Goal: Task Accomplishment & Management: Manage account settings

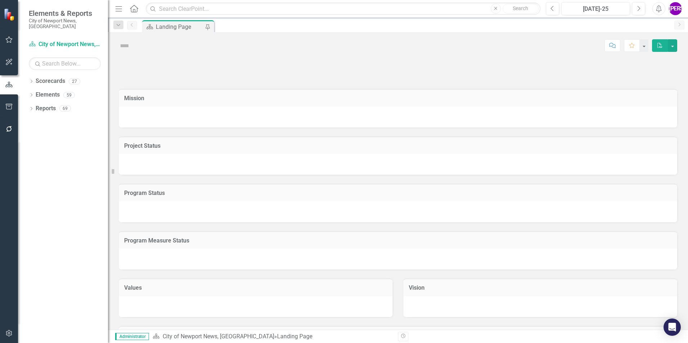
click at [31, 80] on icon "Dropdown" at bounding box center [31, 82] width 5 height 4
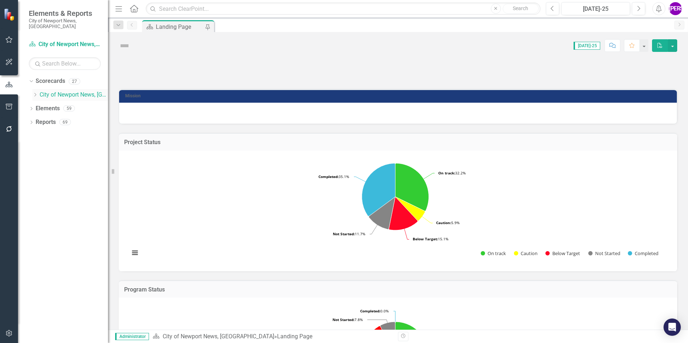
click at [34, 93] on icon "Dropdown" at bounding box center [34, 95] width 5 height 4
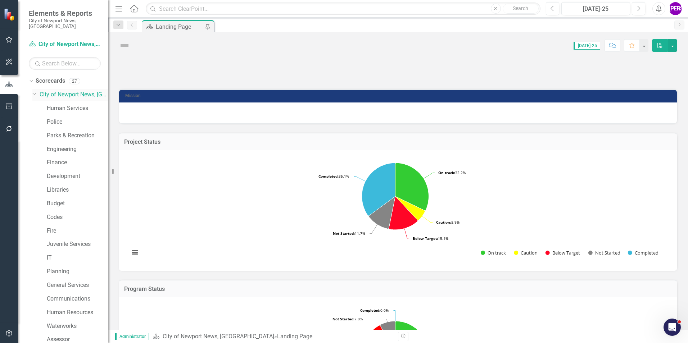
click at [36, 91] on icon "Dropdown" at bounding box center [34, 93] width 4 height 5
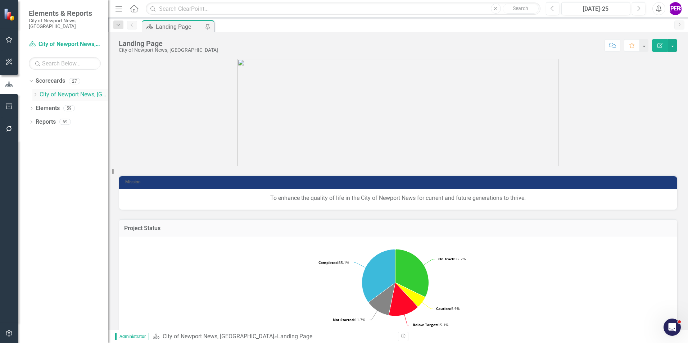
click at [36, 93] on icon "Dropdown" at bounding box center [34, 95] width 5 height 4
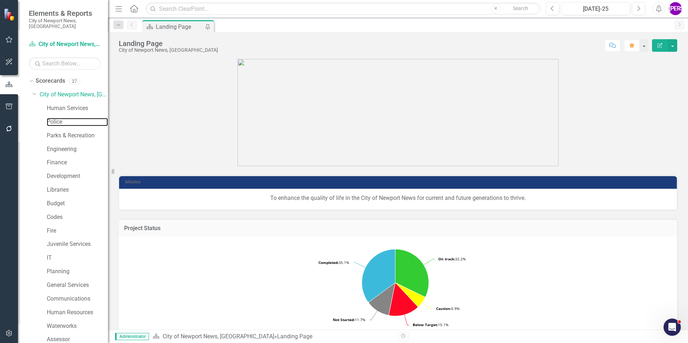
click at [59, 118] on link "Police" at bounding box center [77, 122] width 61 height 8
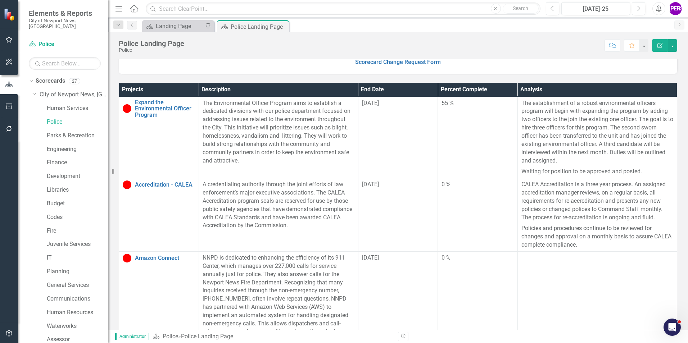
scroll to position [180, 0]
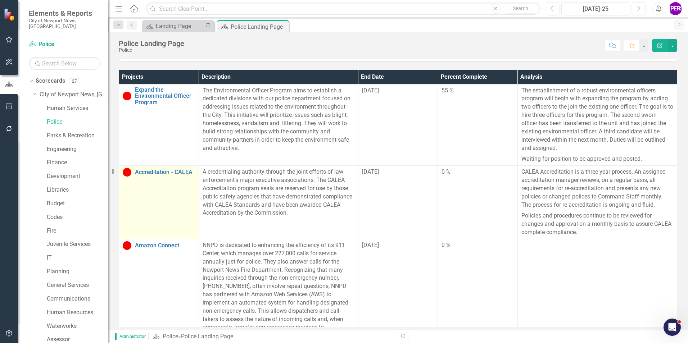
click at [169, 199] on td "Accreditation - CALEA Link Map View Link Map Edit Edit Project Link Open Element" at bounding box center [159, 202] width 80 height 73
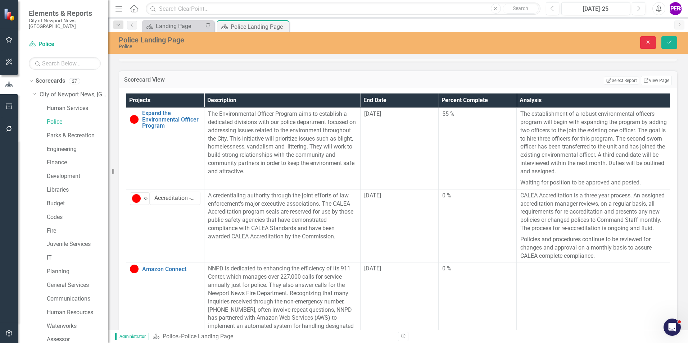
click at [651, 43] on icon "Close" at bounding box center [648, 42] width 6 height 5
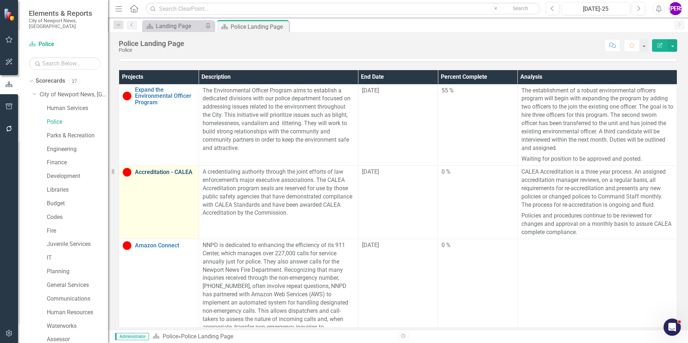
click at [164, 176] on link "Accreditation - CALEA" at bounding box center [165, 172] width 60 height 6
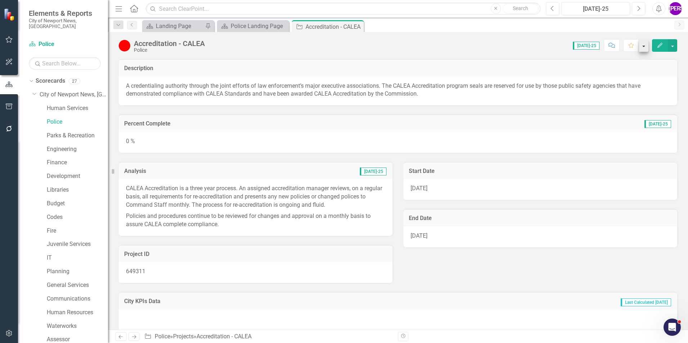
click at [657, 45] on button "Edit" at bounding box center [660, 45] width 16 height 13
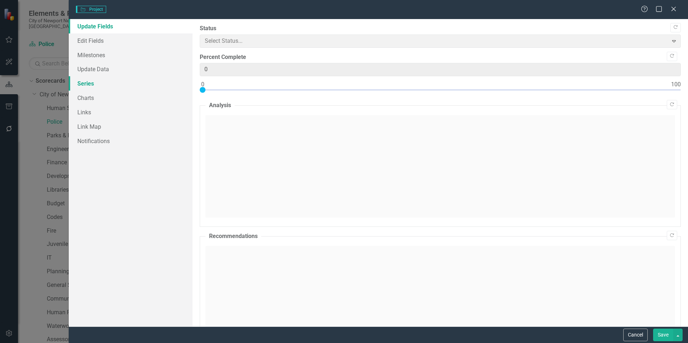
click at [87, 85] on link "Series" at bounding box center [131, 83] width 124 height 14
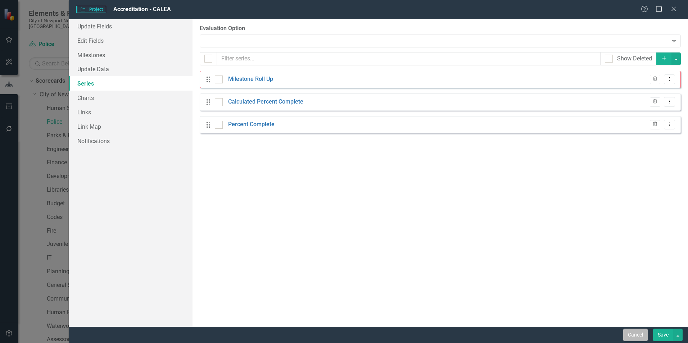
click at [632, 332] on button "Cancel" at bounding box center [636, 335] width 24 height 13
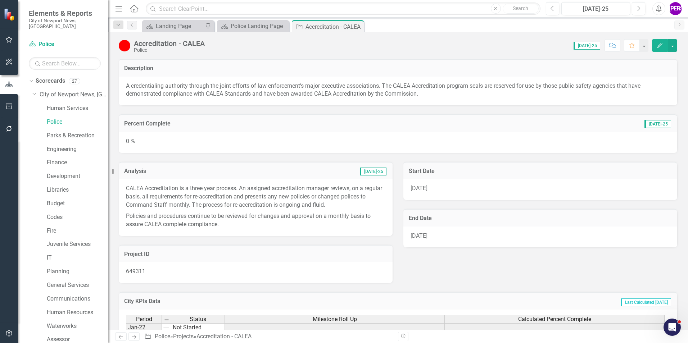
click at [0, 0] on icon "Close" at bounding box center [0, 0] width 0 height 0
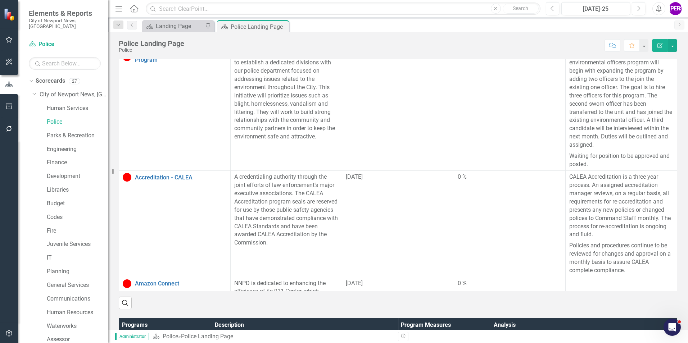
scroll to position [180, 0]
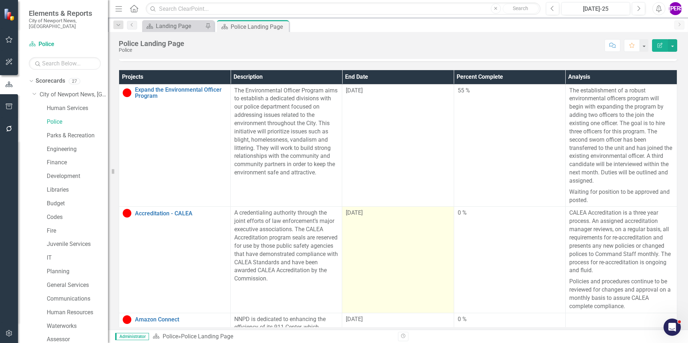
click at [432, 213] on td "[DATE]" at bounding box center [398, 260] width 112 height 106
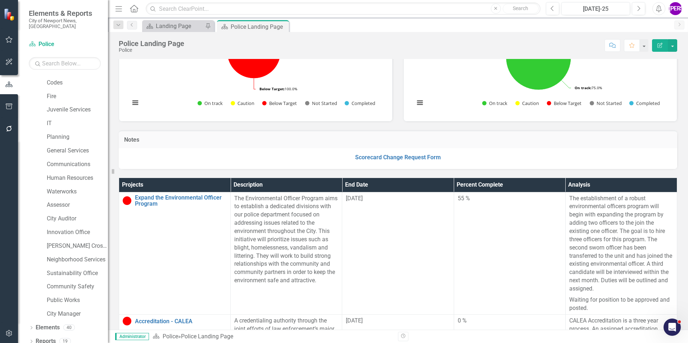
scroll to position [108, 0]
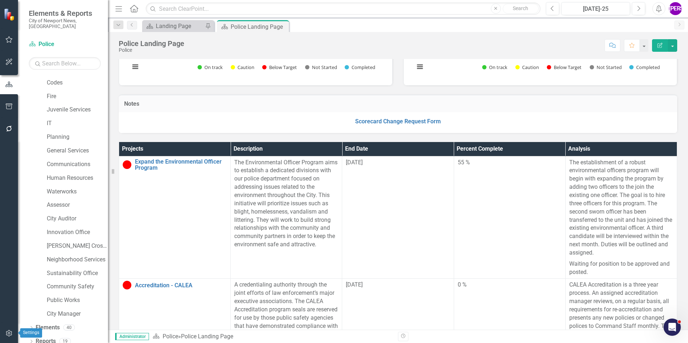
click at [2, 337] on button "button" at bounding box center [9, 334] width 16 height 15
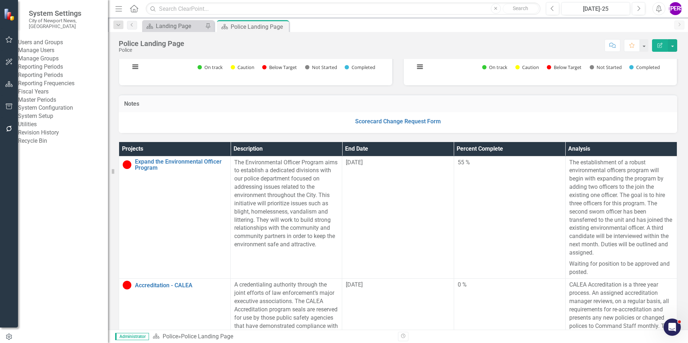
click at [55, 54] on link "Manage Users" at bounding box center [63, 50] width 90 height 8
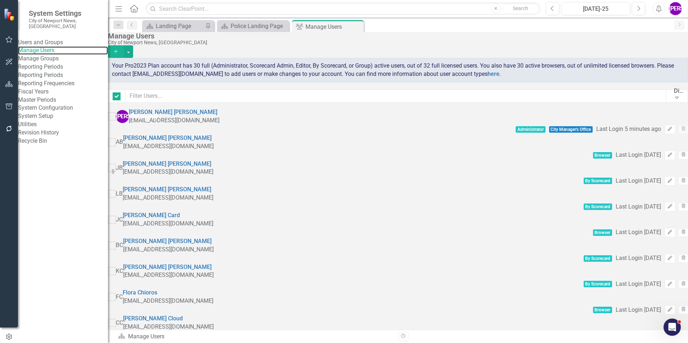
checkbox input "false"
drag, startPoint x: 356, startPoint y: 27, endPoint x: 311, endPoint y: 32, distance: 44.9
click at [0, 0] on icon "Close" at bounding box center [0, 0] width 0 height 0
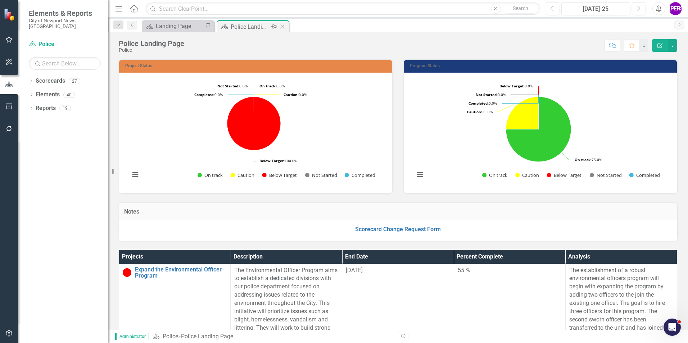
click at [282, 27] on icon "Close" at bounding box center [282, 27] width 7 height 6
